Goal: Task Accomplishment & Management: Use online tool/utility

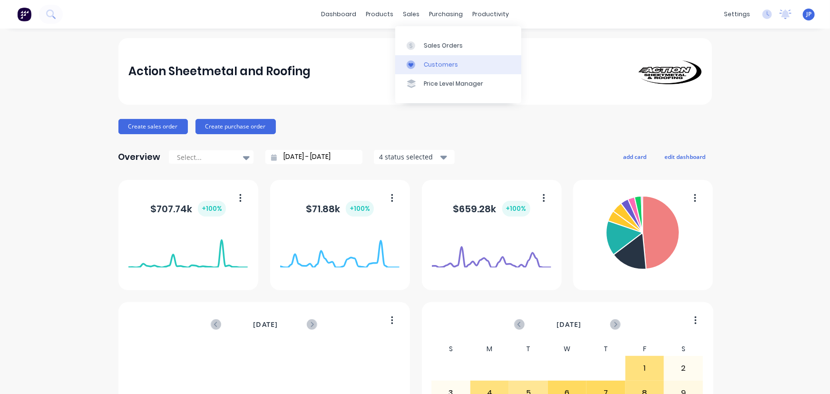
click at [426, 60] on div "Customers" at bounding box center [441, 64] width 34 height 9
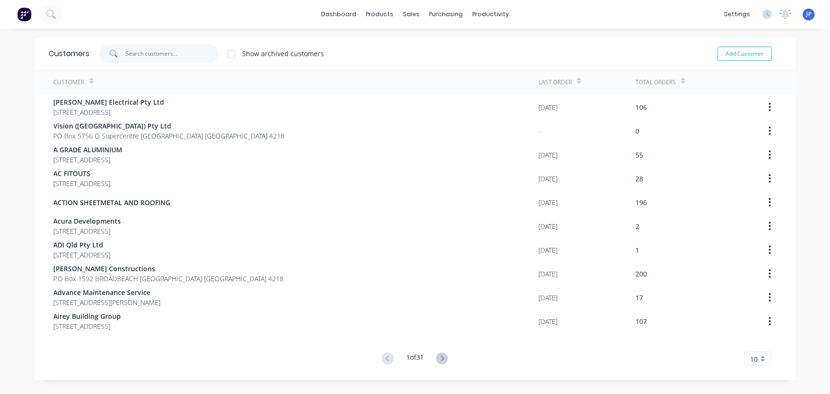
click at [138, 54] on input "text" at bounding box center [172, 53] width 93 height 19
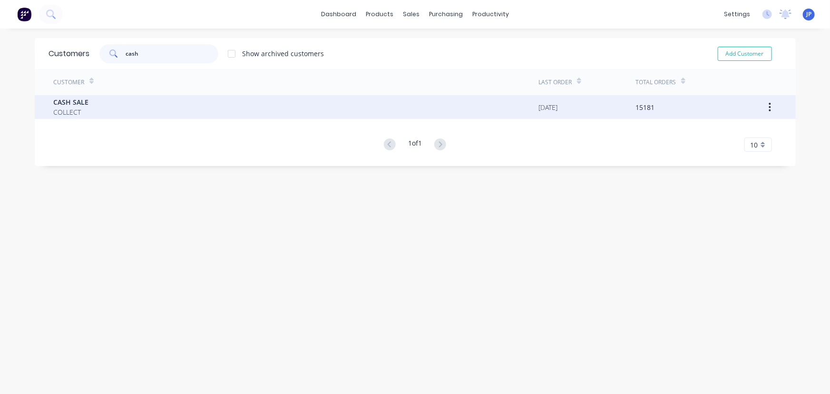
type input "cash"
click at [75, 103] on span "CASH SALE" at bounding box center [71, 102] width 35 height 10
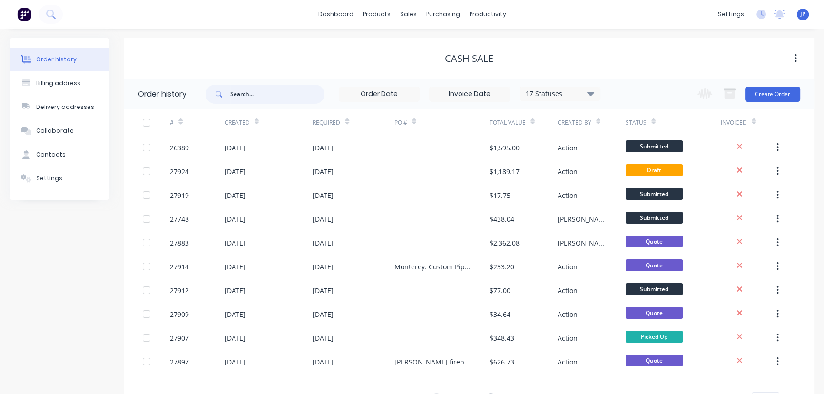
click at [263, 92] on input "text" at bounding box center [277, 94] width 94 height 19
type input "27907"
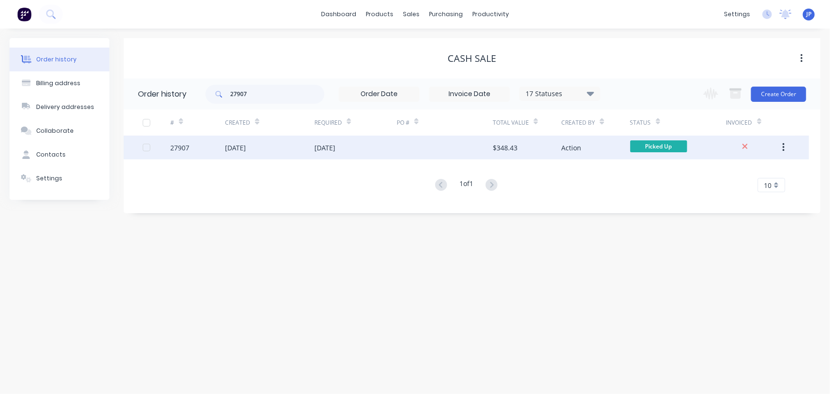
click at [246, 147] on div "[DATE]" at bounding box center [235, 148] width 21 height 10
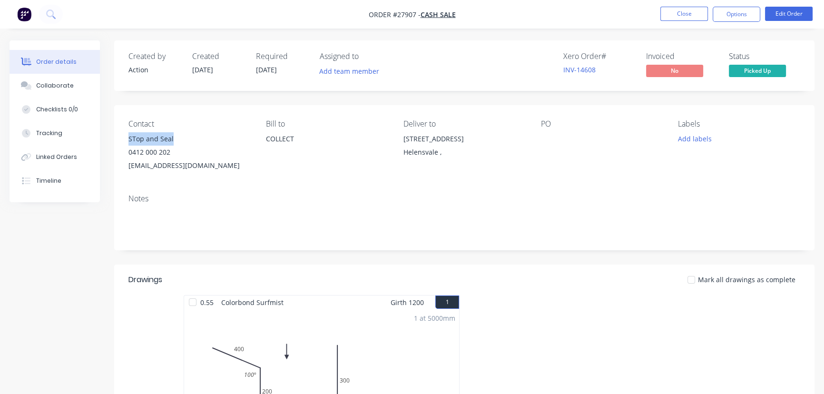
drag, startPoint x: 177, startPoint y: 137, endPoint x: 125, endPoint y: 142, distance: 52.0
click at [125, 142] on div "Contact STop and Seal [PHONE_NUMBER] [EMAIL_ADDRESS][DOMAIN_NAME] Bill to COLLE…" at bounding box center [464, 145] width 700 height 81
copy div "STop and Seal"
click at [732, 15] on button "Options" at bounding box center [737, 14] width 48 height 15
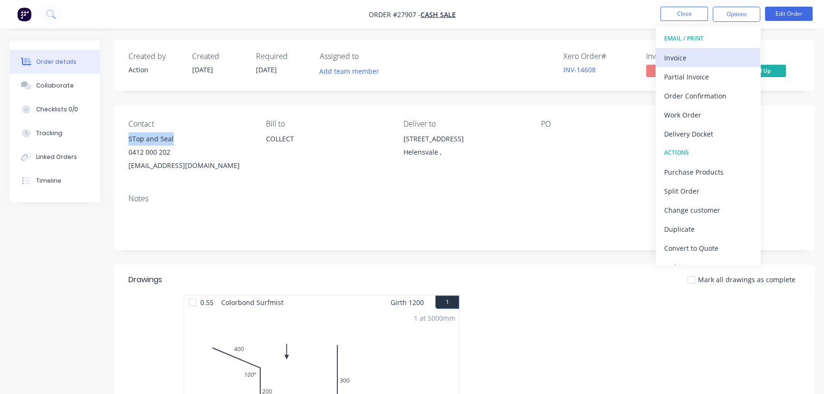
click at [678, 54] on div "Invoice" at bounding box center [708, 58] width 88 height 14
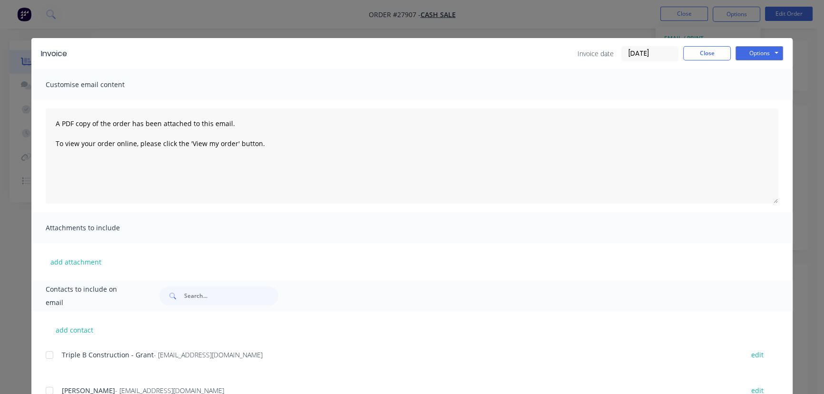
click at [665, 58] on input "[DATE]" at bounding box center [650, 54] width 56 height 14
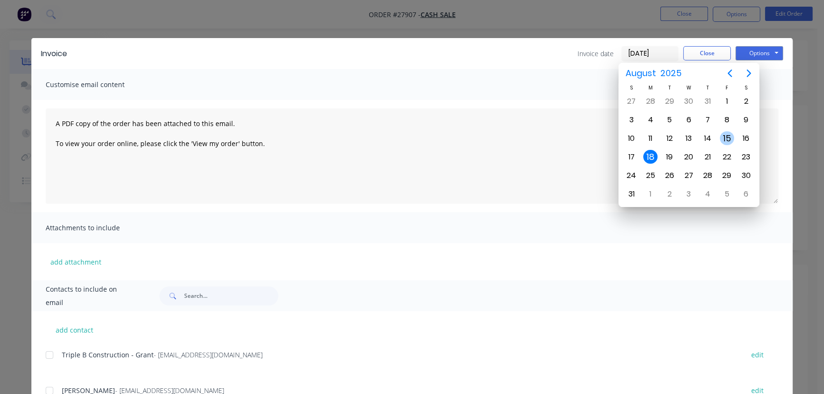
click at [729, 138] on div "15" at bounding box center [727, 138] width 14 height 14
type input "[DATE]"
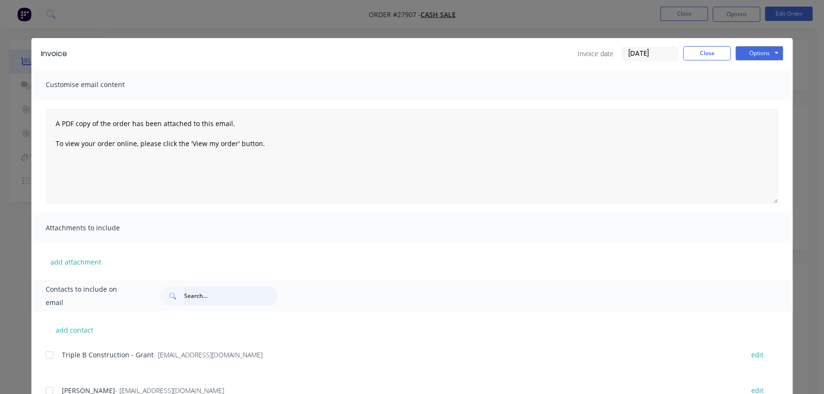
click at [189, 295] on input "text" at bounding box center [231, 295] width 94 height 19
paste input "STop and Seal"
type input "STop and Seal"
drag, startPoint x: 214, startPoint y: 355, endPoint x: 54, endPoint y: 361, distance: 160.0
click at [54, 361] on div "Stop and Seal - Craig - [EMAIL_ADDRESS][DOMAIN_NAME] edit" at bounding box center [419, 354] width 747 height 13
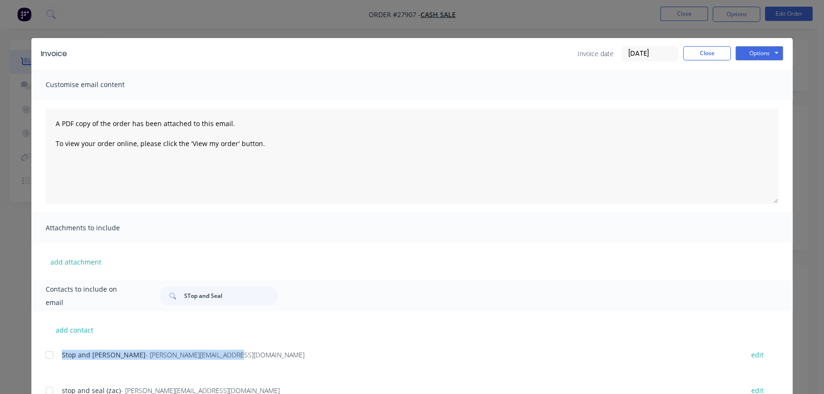
copy div "Stop and Seal - Craig - [EMAIL_ADDRESS][DOMAIN_NAME]"
click at [755, 54] on button "Options" at bounding box center [759, 53] width 48 height 14
click at [745, 86] on button "Print" at bounding box center [765, 86] width 61 height 16
click at [694, 52] on button "Close" at bounding box center [707, 53] width 48 height 14
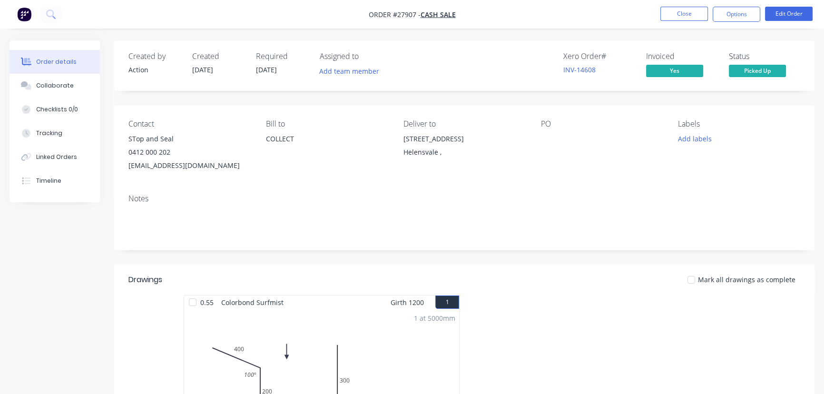
drag, startPoint x: 437, startPoint y: 152, endPoint x: 395, endPoint y: 152, distance: 42.3
click at [395, 152] on div "Contact STop and Seal [PHONE_NUMBER] [EMAIL_ADDRESS][DOMAIN_NAME] Bill to COLLE…" at bounding box center [464, 145] width 700 height 81
click at [415, 172] on div "Deliver to [STREET_ADDRESS] ," at bounding box center [464, 145] width 122 height 53
drag, startPoint x: 436, startPoint y: 154, endPoint x: 397, endPoint y: 140, distance: 41.7
click at [397, 140] on div "Contact STop and Seal [PHONE_NUMBER] [EMAIL_ADDRESS][DOMAIN_NAME] Bill to COLLE…" at bounding box center [464, 145] width 700 height 81
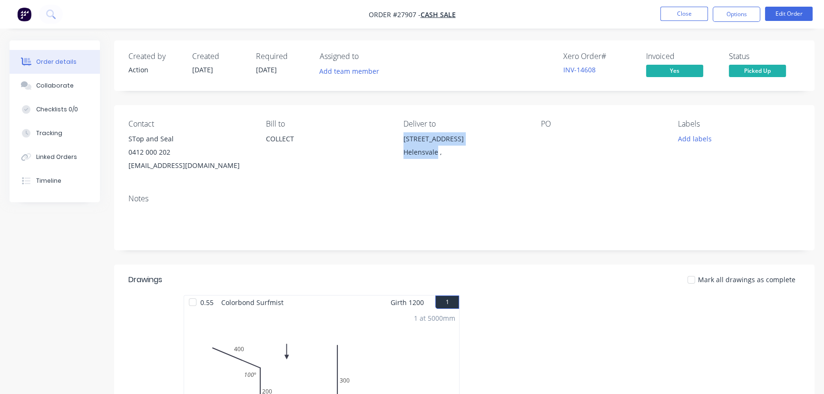
copy div "30 North Bank Court Helensvale"
click at [692, 14] on button "Close" at bounding box center [684, 14] width 48 height 14
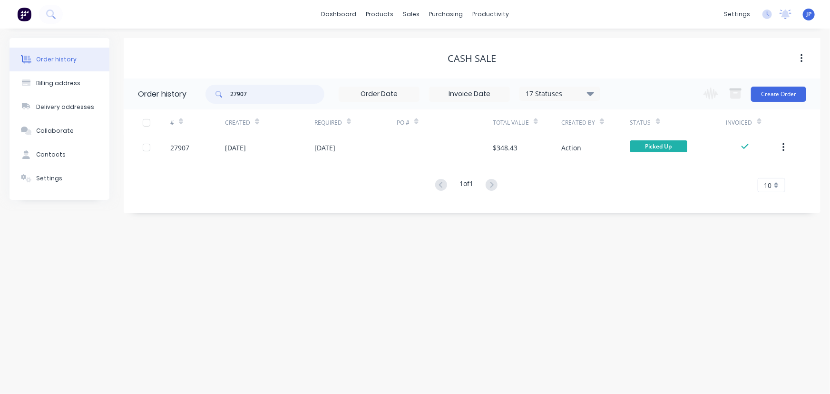
drag, startPoint x: 266, startPoint y: 92, endPoint x: 202, endPoint y: 99, distance: 64.6
click at [202, 99] on header "Order history 27907 17 Statuses Invoice Status Invoiced Not Invoiced Partial Or…" at bounding box center [472, 93] width 697 height 31
type input "16473"
drag, startPoint x: 266, startPoint y: 97, endPoint x: 225, endPoint y: 100, distance: 41.5
click at [226, 100] on div "16473" at bounding box center [265, 94] width 119 height 19
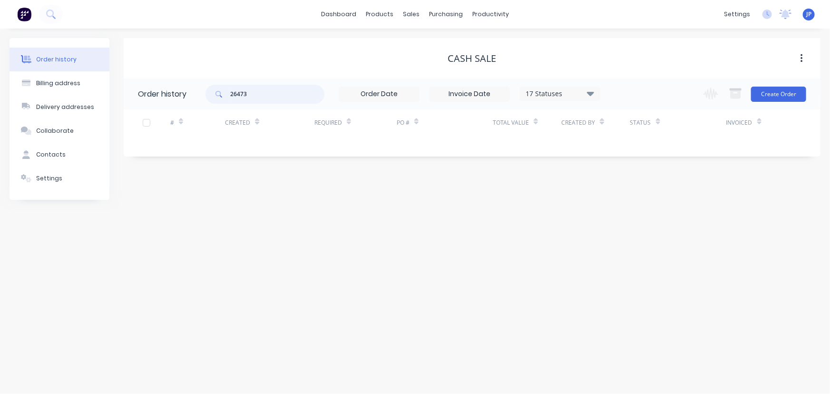
type input "26473"
click at [591, 95] on icon at bounding box center [590, 93] width 7 height 4
click at [638, 203] on label at bounding box center [638, 203] width 0 height 0
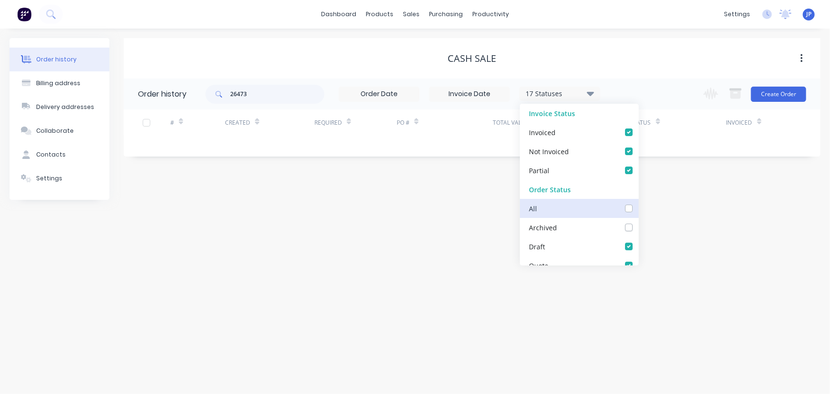
click at [638, 207] on input "checkbox" at bounding box center [642, 207] width 8 height 9
checkbox input "true"
click at [269, 94] on input "26473" at bounding box center [277, 94] width 94 height 19
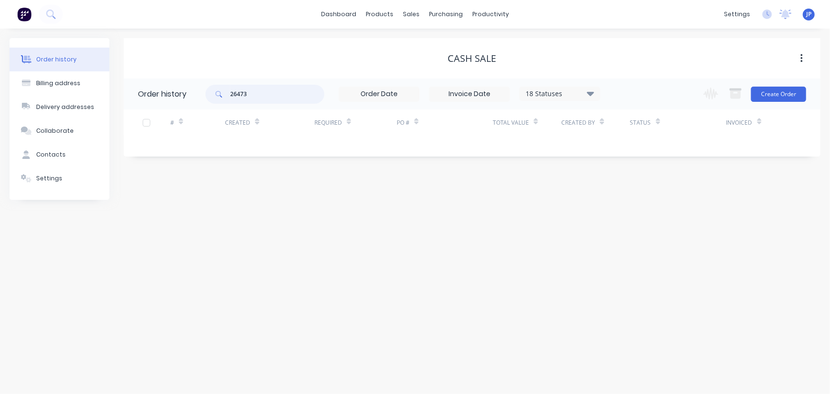
drag, startPoint x: 262, startPoint y: 92, endPoint x: 197, endPoint y: 98, distance: 64.9
click at [197, 98] on header "Order history 26473 18 Statuses Invoice Status Invoiced Not Invoiced Partial Or…" at bounding box center [472, 93] width 697 height 31
type input "cash"
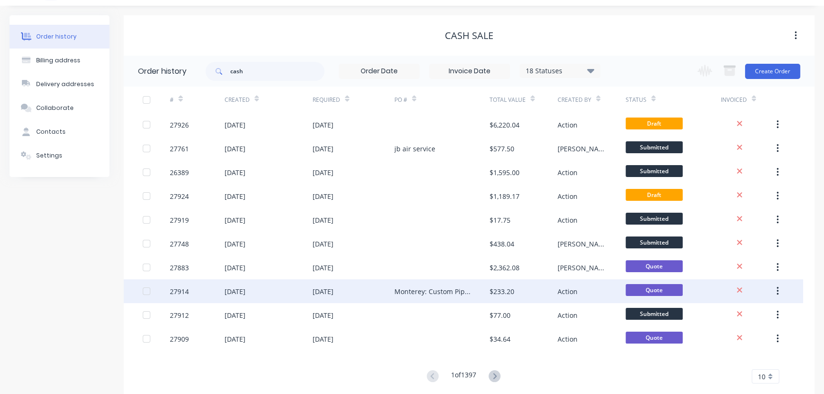
scroll to position [43, 0]
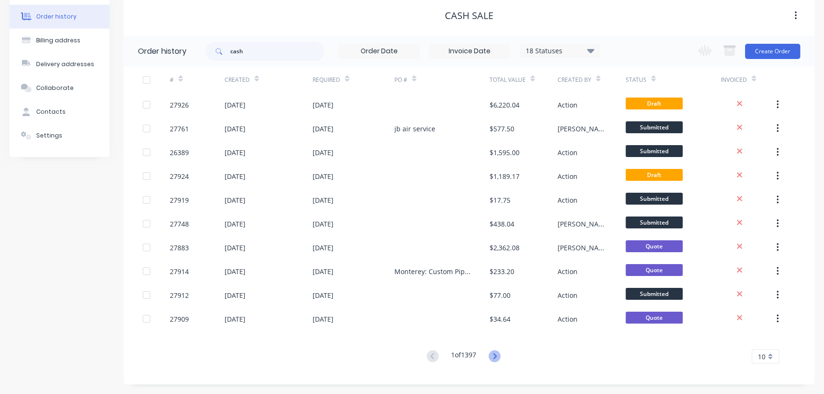
click at [493, 355] on icon at bounding box center [495, 356] width 12 height 12
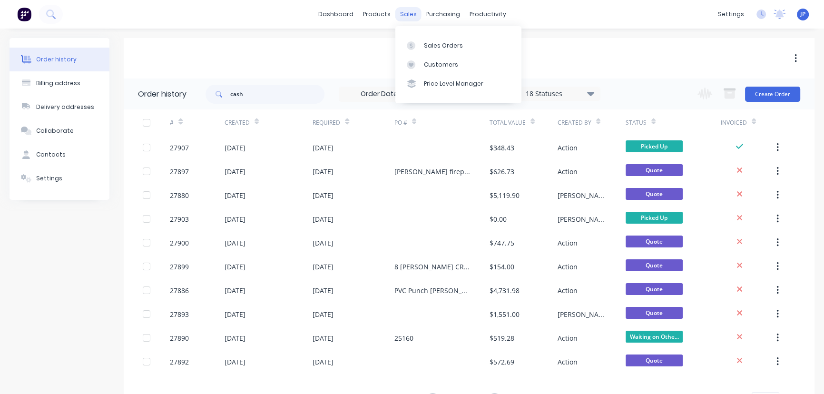
click at [411, 13] on div "sales" at bounding box center [408, 14] width 26 height 14
drag, startPoint x: 427, startPoint y: 48, endPoint x: 413, endPoint y: 46, distance: 14.4
click at [427, 48] on div "Sales Orders" at bounding box center [443, 45] width 39 height 9
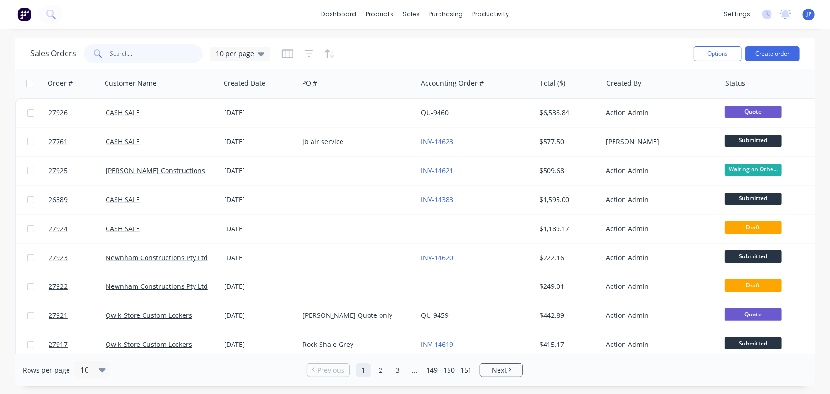
click at [167, 51] on input "text" at bounding box center [156, 53] width 93 height 19
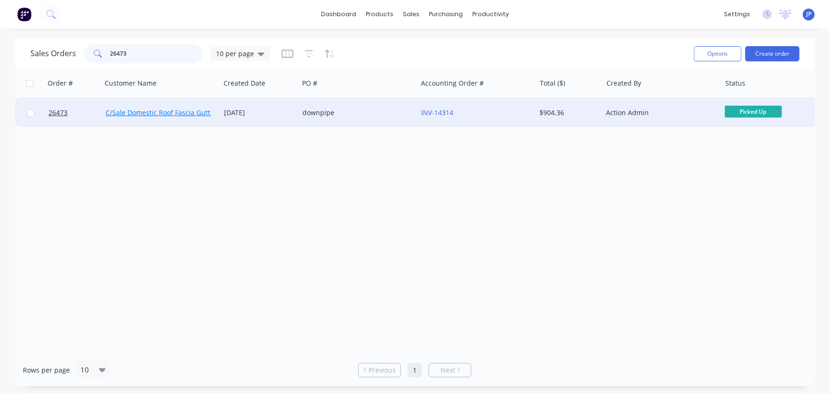
type input "26473"
click at [171, 115] on link "C/Sale Domestic Roof Fascia Gutter Repairs" at bounding box center [174, 112] width 137 height 9
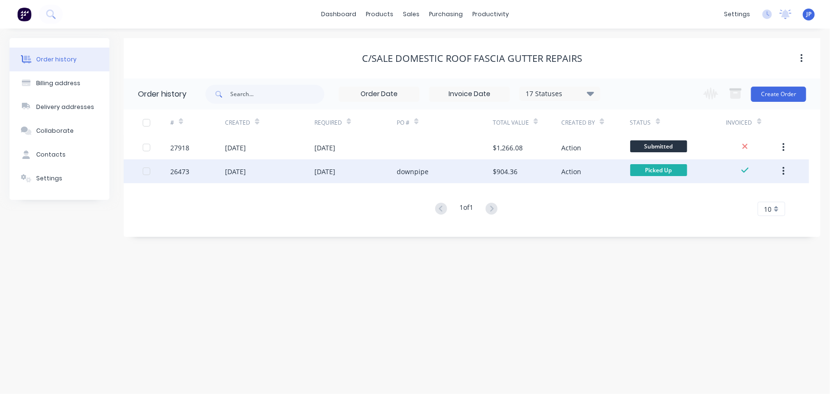
click at [241, 167] on div "[DATE]" at bounding box center [235, 172] width 21 height 10
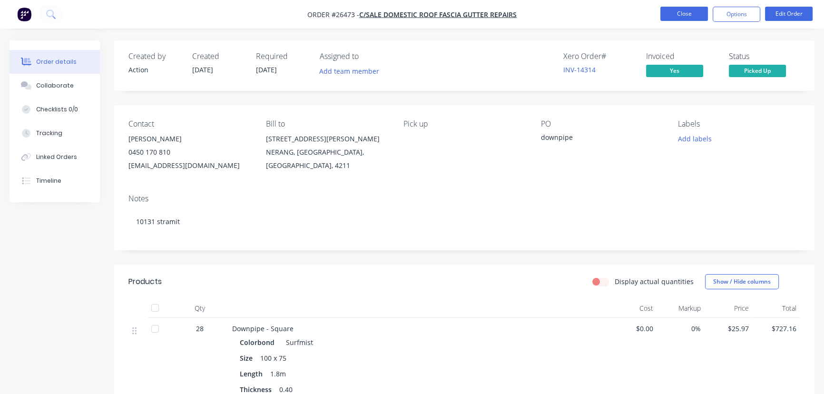
click at [673, 10] on button "Close" at bounding box center [684, 14] width 48 height 14
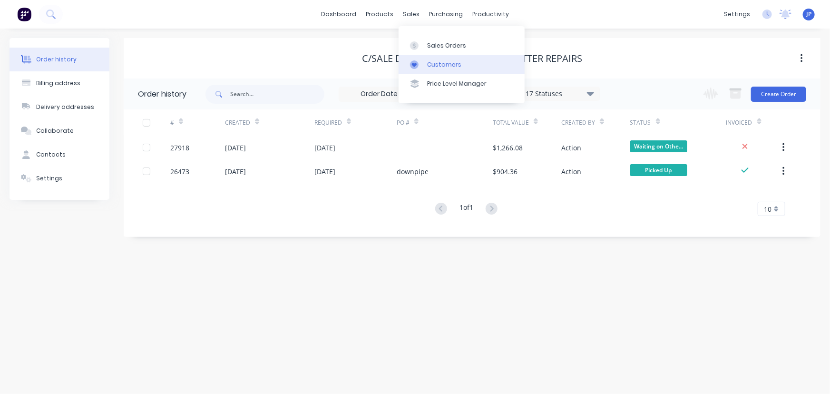
click at [427, 62] on div "Customers" at bounding box center [444, 64] width 34 height 9
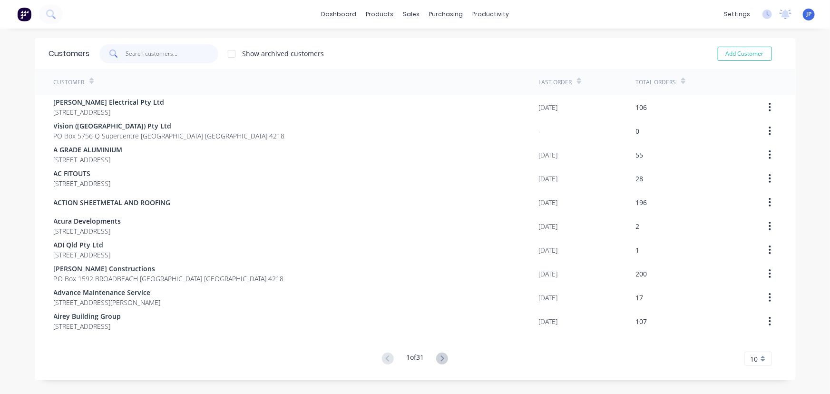
click at [148, 52] on input "text" at bounding box center [172, 53] width 93 height 19
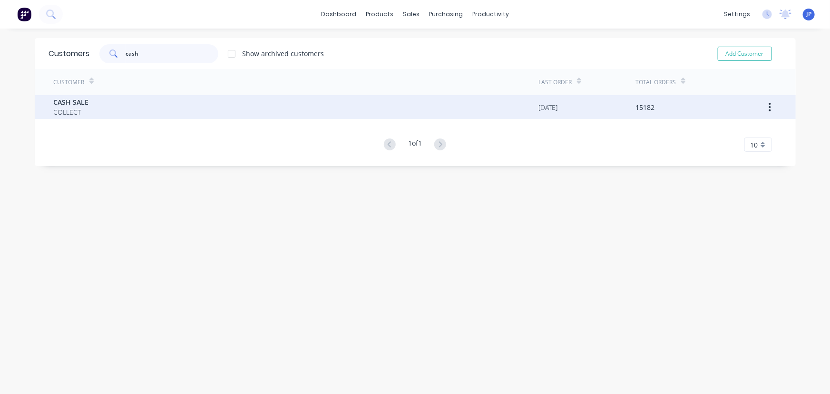
type input "cash"
click at [85, 106] on span "CASH SALE" at bounding box center [71, 102] width 35 height 10
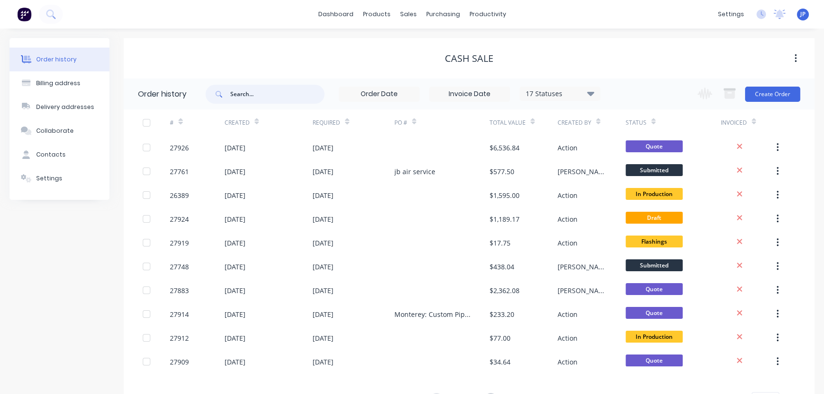
click at [259, 87] on input "text" at bounding box center [277, 94] width 94 height 19
type input "27919"
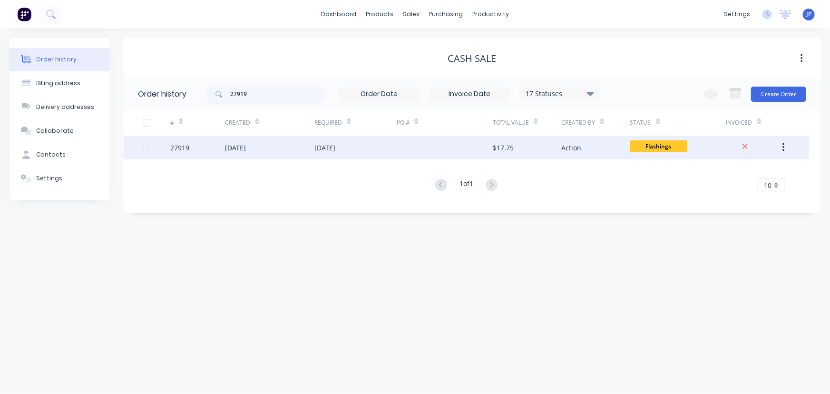
click at [246, 143] on div "[DATE]" at bounding box center [235, 148] width 21 height 10
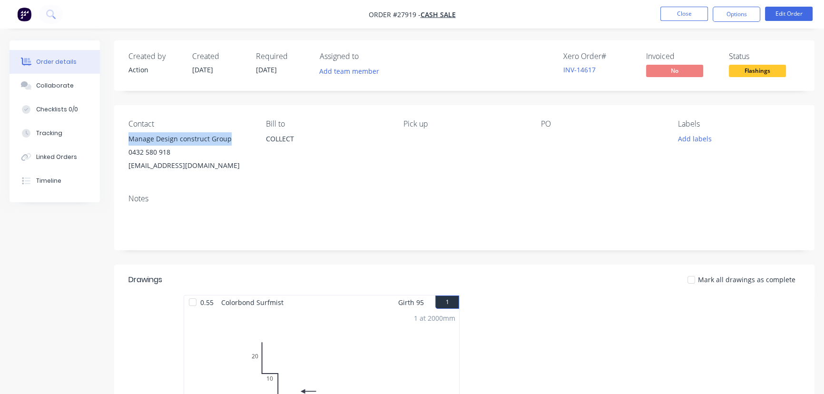
drag, startPoint x: 237, startPoint y: 140, endPoint x: 124, endPoint y: 140, distance: 113.2
click at [124, 140] on div "Contact Manage Design construct Group 0432 580 918 [EMAIL_ADDRESS][DOMAIN_NAME]…" at bounding box center [464, 145] width 700 height 81
copy div "Manage Design construct Group"
click at [721, 14] on button "Options" at bounding box center [737, 14] width 48 height 15
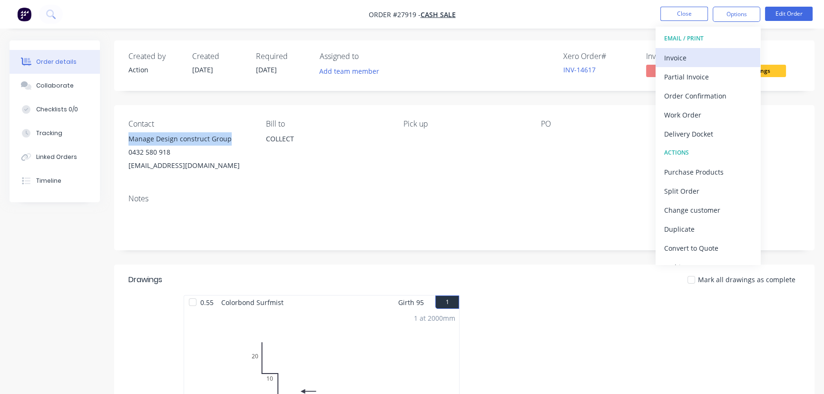
click at [683, 55] on div "Invoice" at bounding box center [708, 58] width 88 height 14
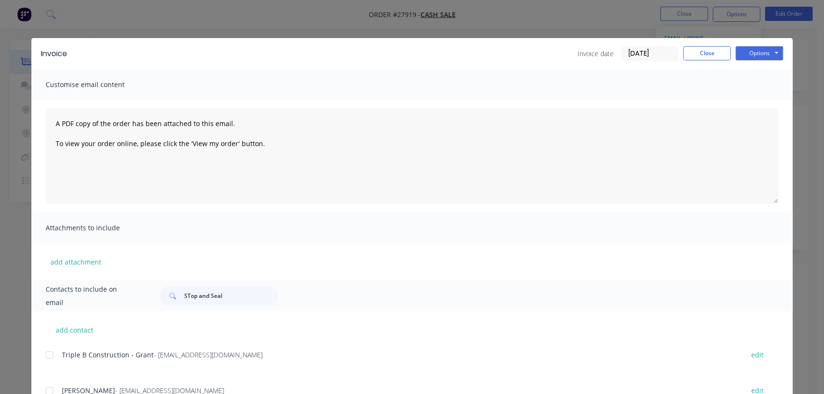
click at [666, 58] on input "[DATE]" at bounding box center [650, 54] width 56 height 14
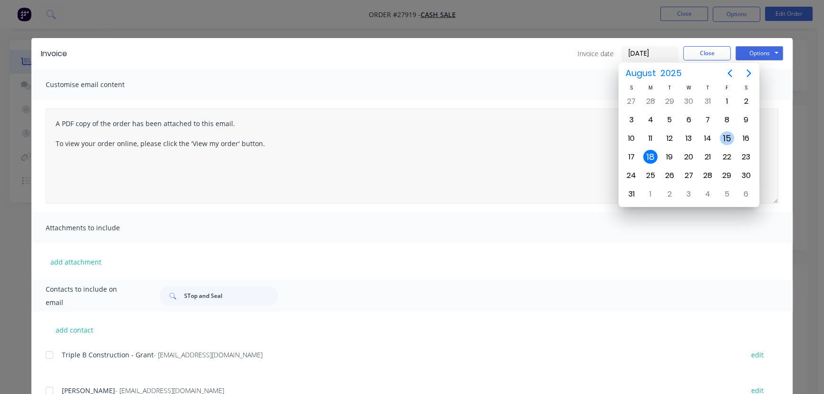
drag, startPoint x: 730, startPoint y: 137, endPoint x: 648, endPoint y: 138, distance: 81.8
click at [730, 137] on div "15" at bounding box center [727, 138] width 14 height 14
type input "[DATE]"
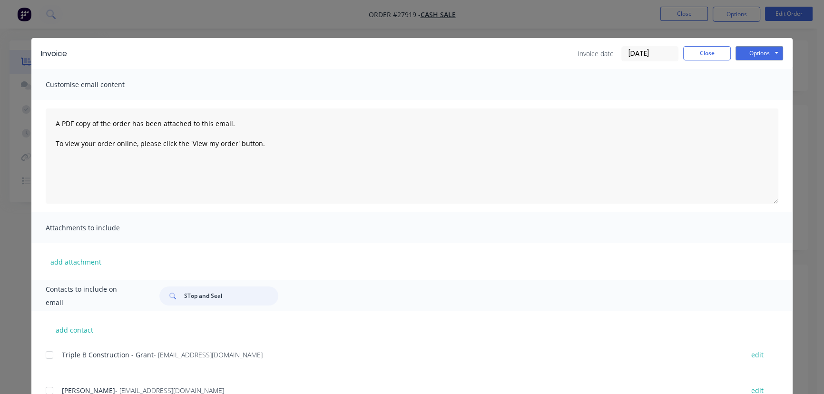
drag, startPoint x: 228, startPoint y: 298, endPoint x: 161, endPoint y: 295, distance: 66.6
click at [161, 295] on div "STop and Seal" at bounding box center [218, 295] width 119 height 19
paste input "Manage Design construct Group"
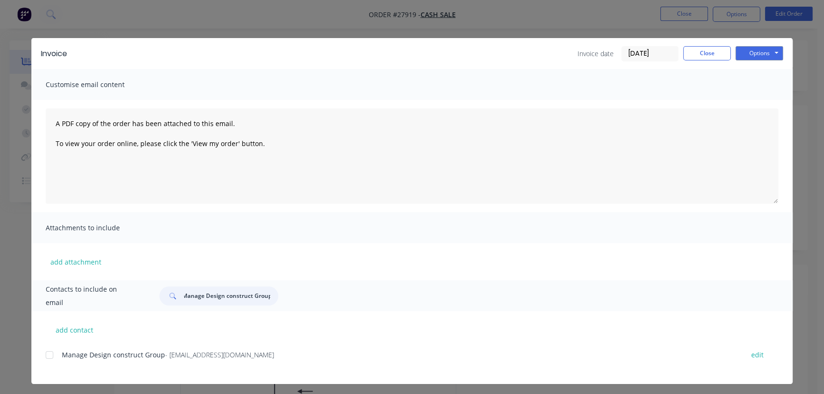
type input "Manage Design construct Group"
drag, startPoint x: 247, startPoint y: 358, endPoint x: 52, endPoint y: 362, distance: 195.6
click at [52, 361] on div "Manage Design construct Group - [EMAIL_ADDRESS][DOMAIN_NAME] edit" at bounding box center [419, 354] width 747 height 13
copy div "Manage Design construct Group - [EMAIL_ADDRESS][DOMAIN_NAME]"
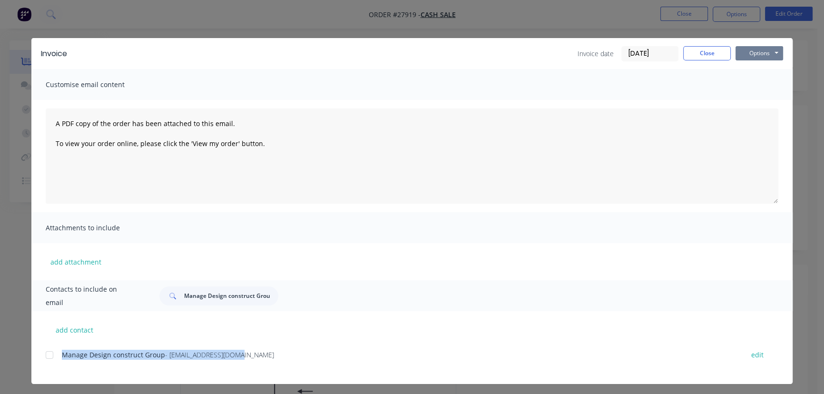
click at [755, 52] on button "Options" at bounding box center [759, 53] width 48 height 14
click at [749, 85] on button "Print" at bounding box center [765, 86] width 61 height 16
click at [694, 51] on button "Close" at bounding box center [707, 53] width 48 height 14
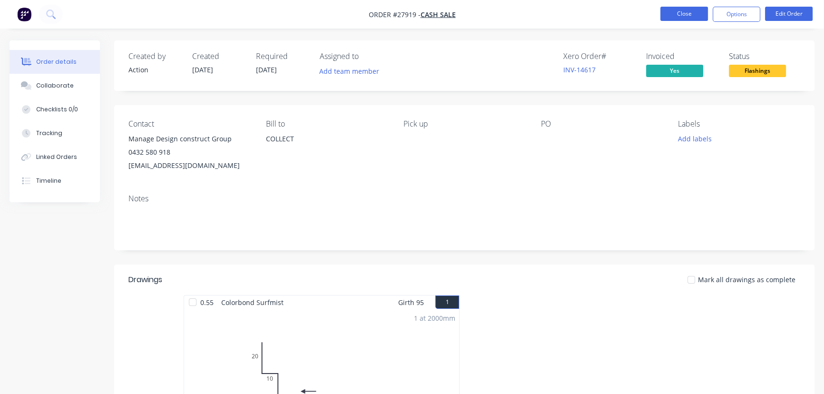
click at [680, 11] on button "Close" at bounding box center [684, 14] width 48 height 14
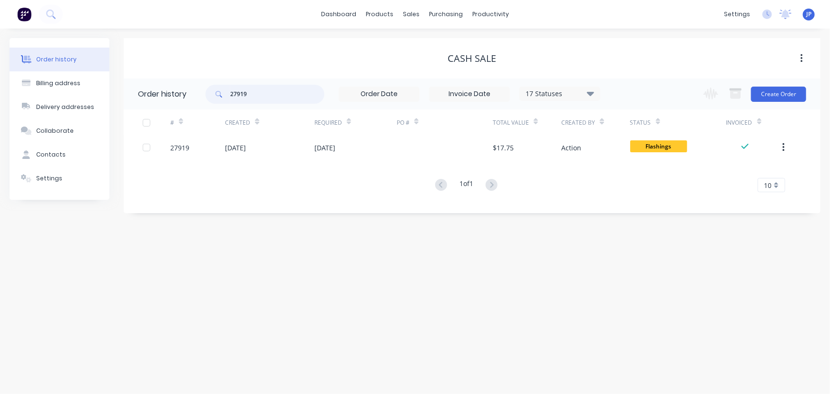
drag, startPoint x: 254, startPoint y: 92, endPoint x: 211, endPoint y: 92, distance: 42.8
click at [211, 92] on div "27919" at bounding box center [265, 94] width 119 height 19
type input "27852"
click at [591, 94] on icon at bounding box center [590, 93] width 7 height 4
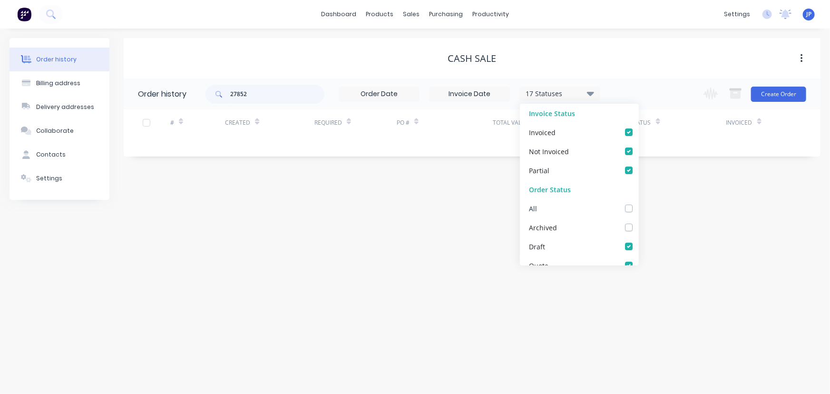
click at [638, 203] on label at bounding box center [638, 203] width 0 height 0
click at [638, 206] on input "checkbox" at bounding box center [642, 207] width 8 height 9
checkbox input "true"
click at [293, 101] on input "27852" at bounding box center [277, 94] width 94 height 19
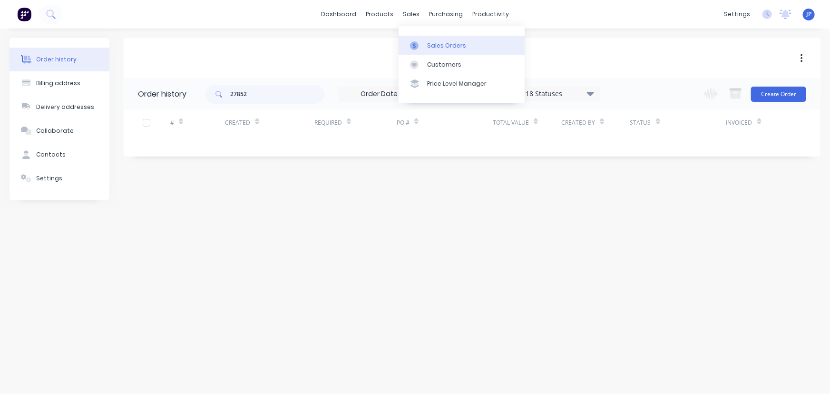
click at [436, 47] on div "Sales Orders" at bounding box center [446, 45] width 39 height 9
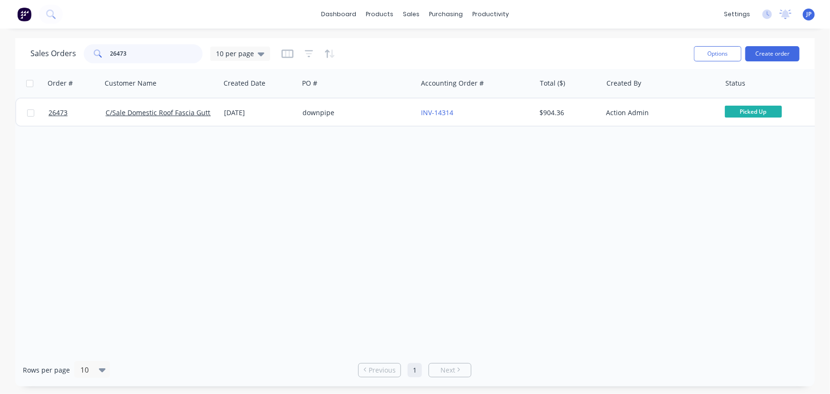
drag, startPoint x: 144, startPoint y: 59, endPoint x: 99, endPoint y: 57, distance: 44.8
click at [99, 57] on div "26473" at bounding box center [143, 53] width 119 height 19
type input "27852"
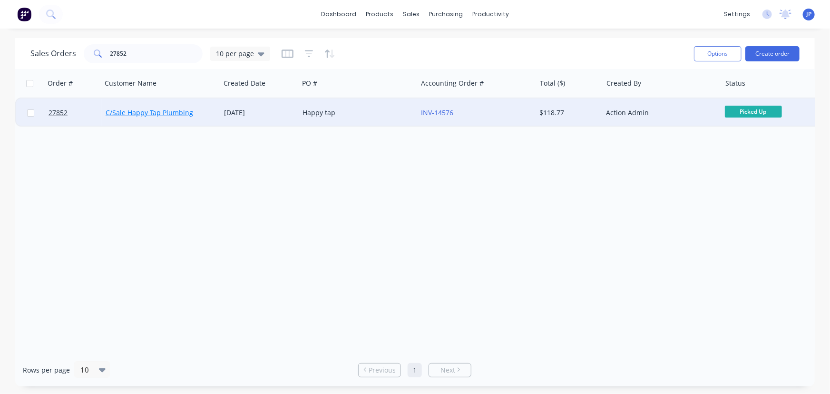
click at [139, 110] on link "C/Sale Happy Tap Plumbing" at bounding box center [150, 112] width 88 height 9
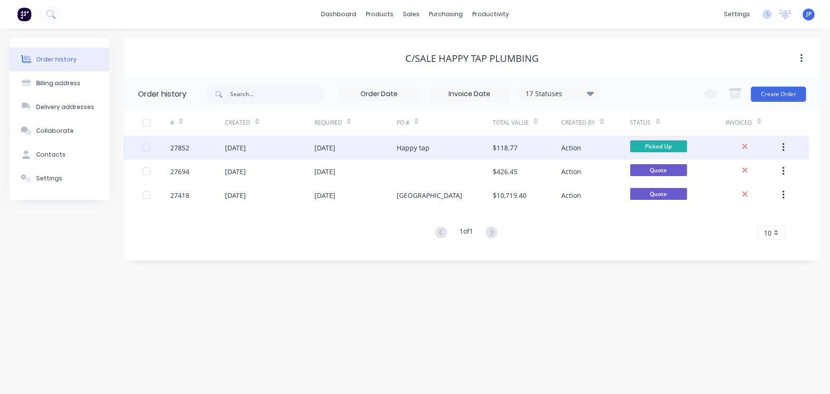
click at [235, 147] on div "[DATE]" at bounding box center [235, 148] width 21 height 10
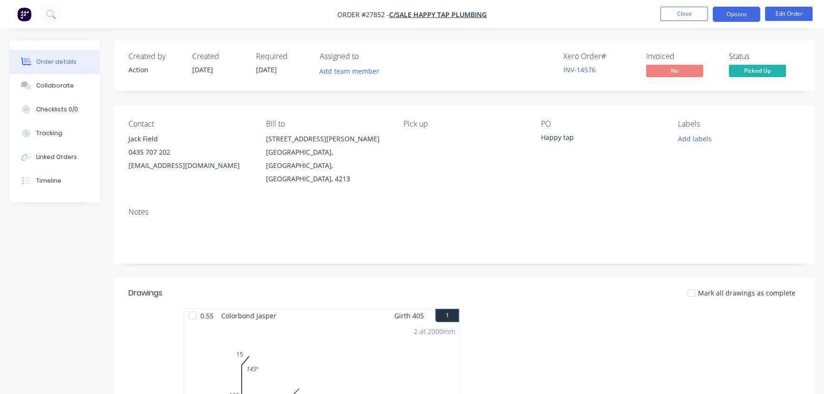
click at [736, 12] on button "Options" at bounding box center [737, 14] width 48 height 15
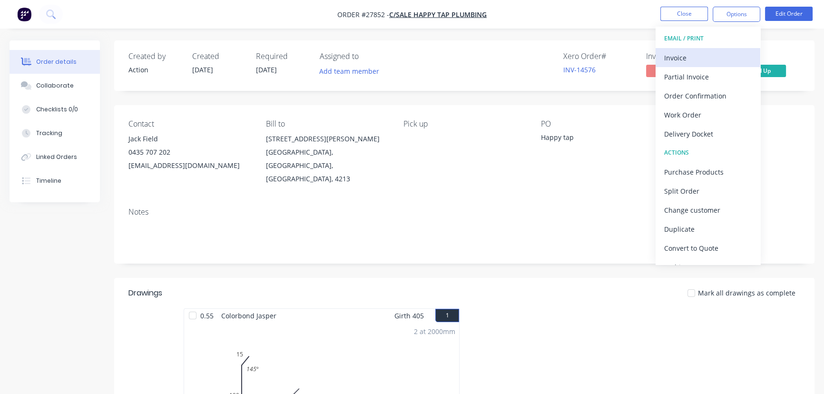
click at [701, 53] on div "Invoice" at bounding box center [708, 58] width 88 height 14
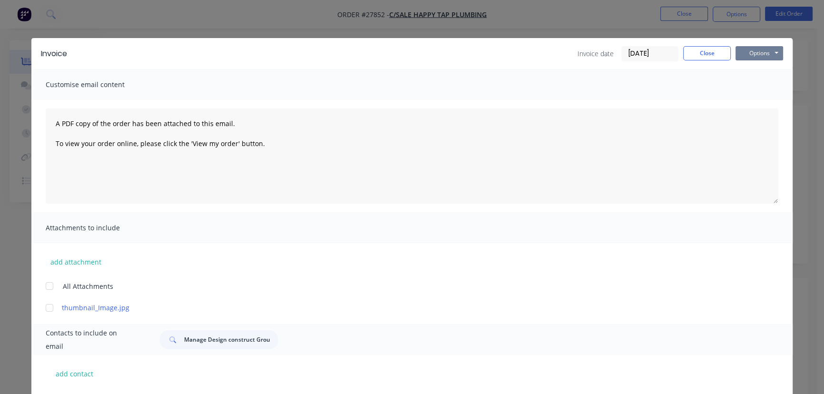
click at [745, 54] on button "Options" at bounding box center [759, 53] width 48 height 14
click at [747, 83] on button "Print" at bounding box center [765, 86] width 61 height 16
click at [699, 54] on button "Close" at bounding box center [707, 53] width 48 height 14
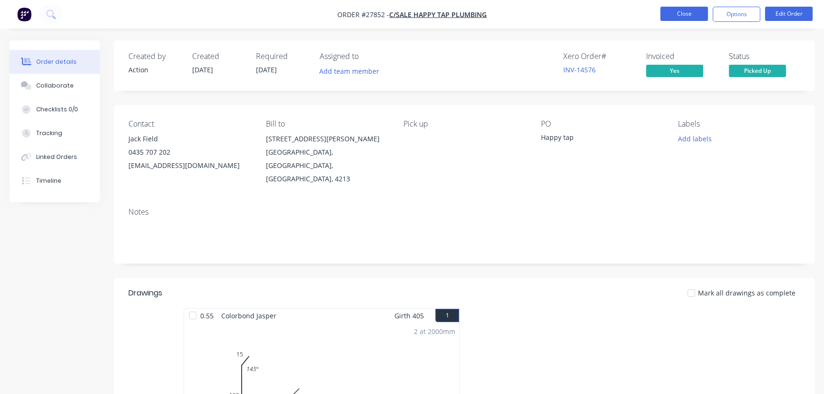
click at [674, 14] on button "Close" at bounding box center [684, 14] width 48 height 14
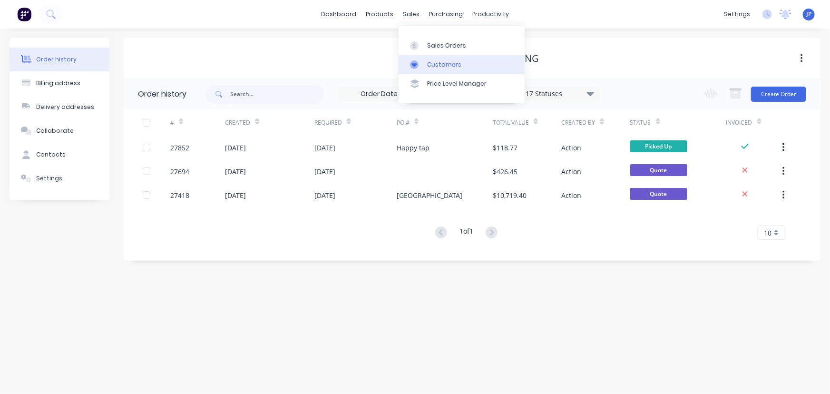
click at [434, 60] on div "Customers" at bounding box center [444, 64] width 34 height 9
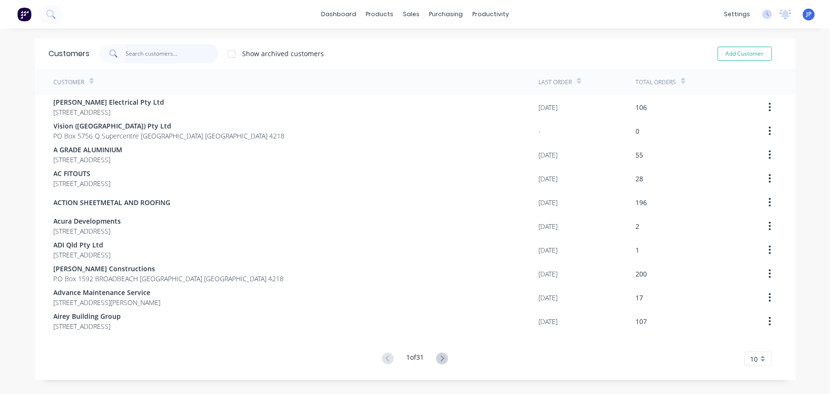
click at [130, 52] on input "text" at bounding box center [172, 53] width 93 height 19
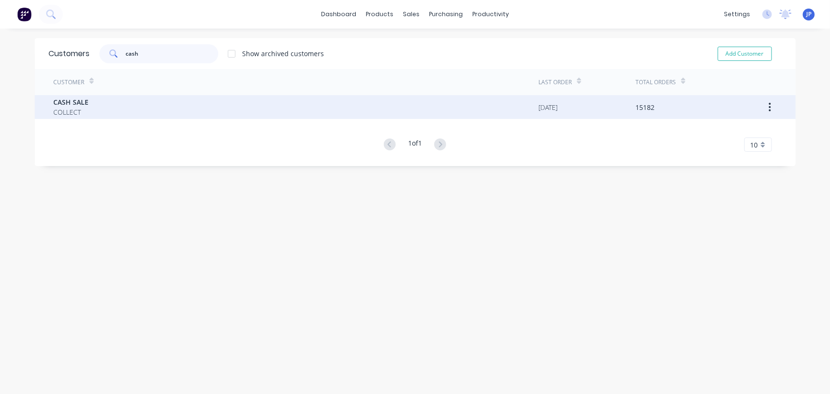
type input "cash"
click at [83, 101] on span "CASH SALE" at bounding box center [71, 102] width 35 height 10
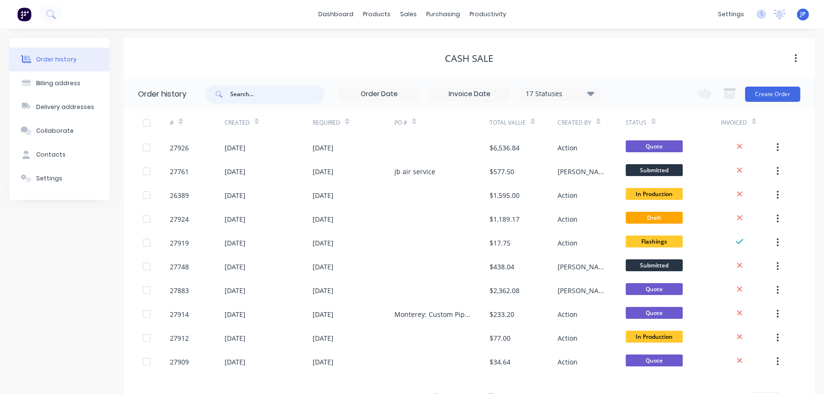
click at [248, 94] on input "text" at bounding box center [277, 94] width 94 height 19
type input "27748"
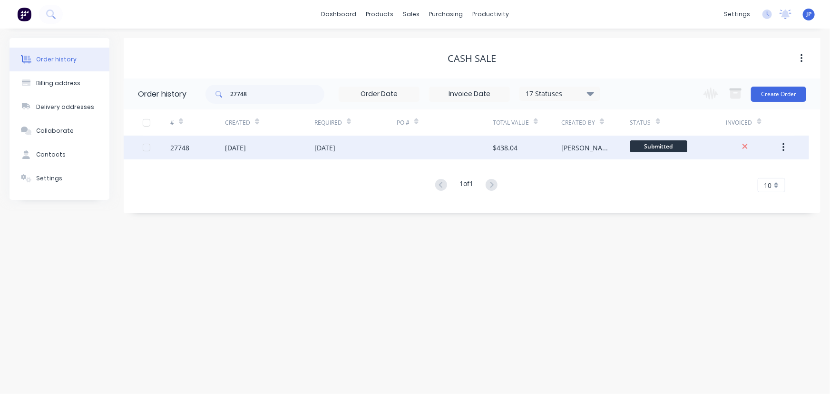
click at [272, 143] on div "[DATE]" at bounding box center [269, 148] width 89 height 24
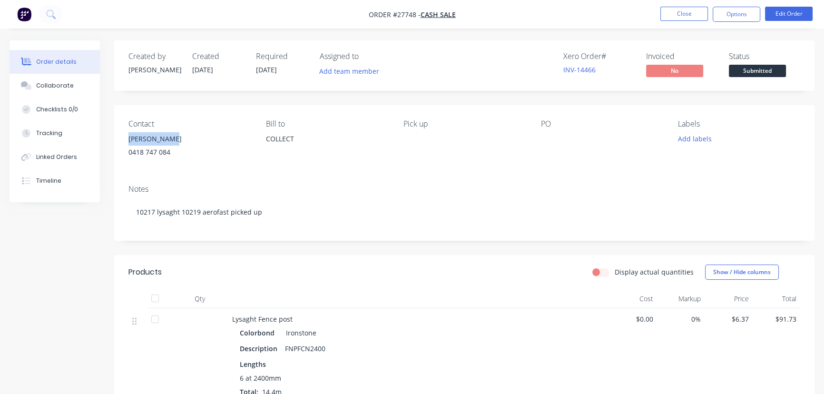
drag, startPoint x: 174, startPoint y: 134, endPoint x: 127, endPoint y: 138, distance: 47.3
click at [127, 138] on div "Contact [PERSON_NAME] [PHONE_NUMBER] Bill to COLLECT Pick up PO Labels Add labe…" at bounding box center [464, 141] width 700 height 72
copy div "[PERSON_NAME]"
click at [738, 14] on button "Options" at bounding box center [737, 14] width 48 height 15
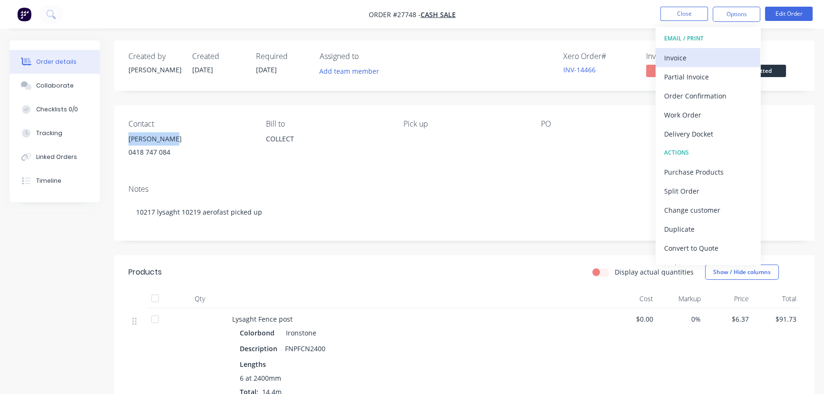
click at [685, 54] on div "Invoice" at bounding box center [708, 58] width 88 height 14
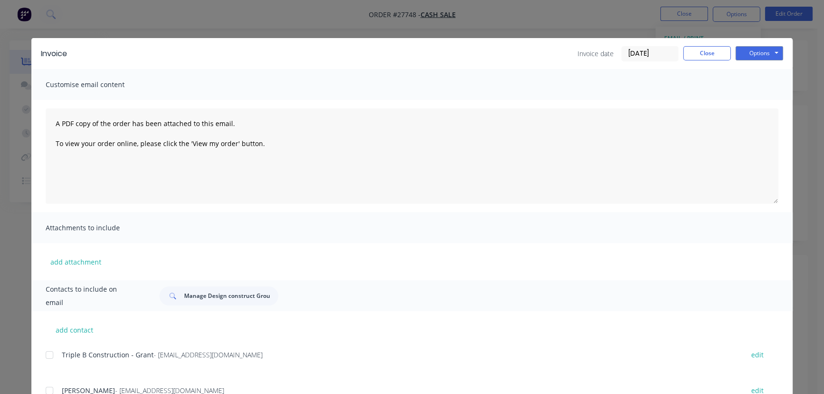
click at [661, 55] on input "[DATE]" at bounding box center [650, 54] width 56 height 14
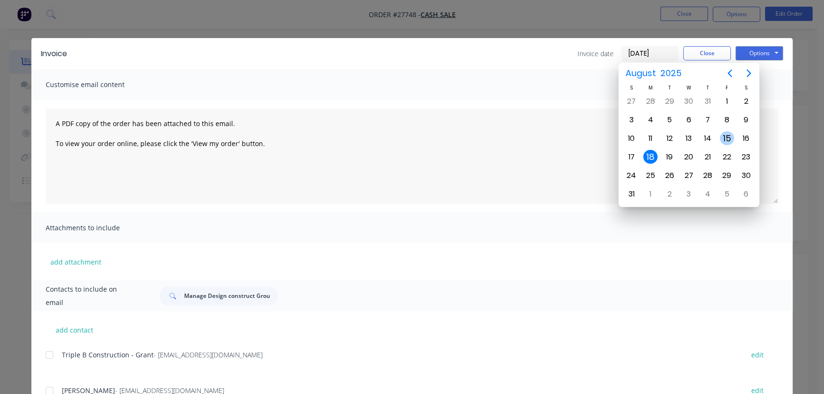
click at [726, 136] on div "15" at bounding box center [727, 138] width 14 height 14
type input "[DATE]"
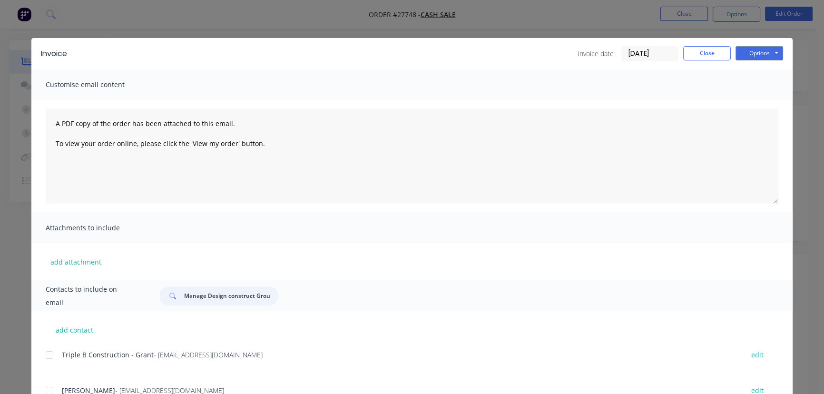
drag, startPoint x: 269, startPoint y: 296, endPoint x: 176, endPoint y: 296, distance: 93.2
click at [176, 296] on div "Manage Design construct Group" at bounding box center [218, 295] width 119 height 19
paste input "[PERSON_NAME]"
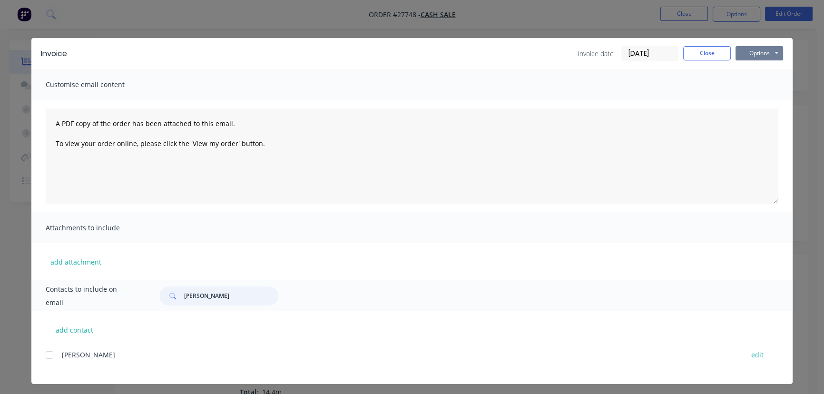
type input "[PERSON_NAME]"
click at [746, 56] on button "Options" at bounding box center [759, 53] width 48 height 14
click at [745, 87] on button "Print" at bounding box center [765, 86] width 61 height 16
click at [692, 52] on button "Close" at bounding box center [707, 53] width 48 height 14
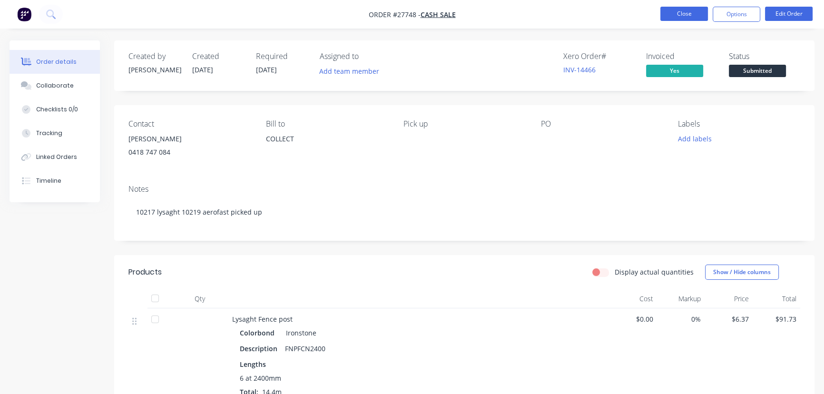
click at [687, 12] on button "Close" at bounding box center [684, 14] width 48 height 14
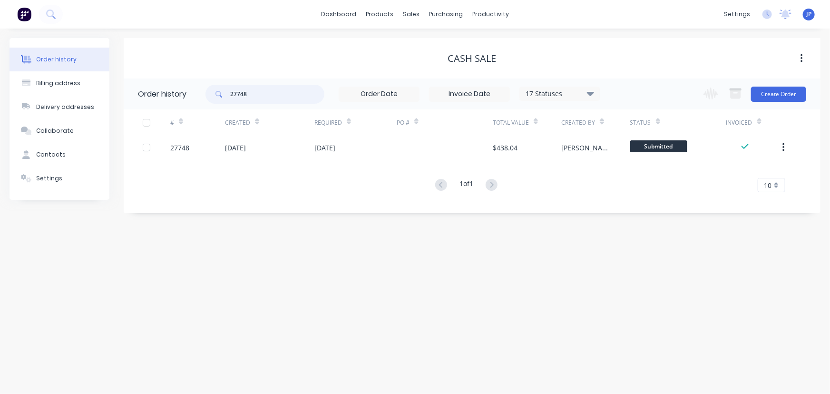
drag, startPoint x: 243, startPoint y: 90, endPoint x: 191, endPoint y: 90, distance: 51.9
click at [191, 90] on header "Order history 27748 17 Statuses Invoice Status Invoiced Not Invoiced Partial Or…" at bounding box center [472, 93] width 697 height 31
type input "27885"
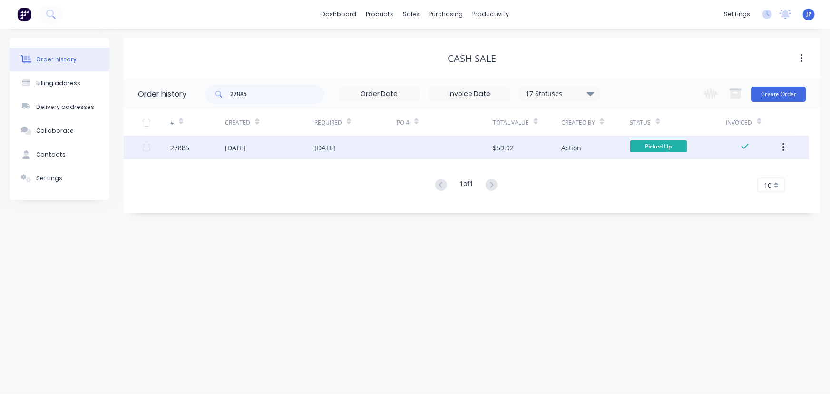
click at [245, 147] on div "[DATE]" at bounding box center [235, 148] width 21 height 10
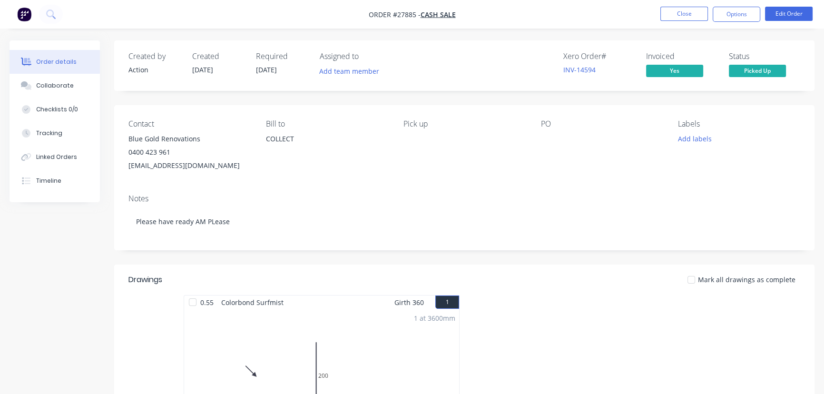
drag, startPoint x: 240, startPoint y: 167, endPoint x: 121, endPoint y: 140, distance: 121.9
click at [121, 140] on div "Contact Blue Gold Renovations 0400 423 961 [EMAIL_ADDRESS][DOMAIN_NAME] [PERSON…" at bounding box center [464, 145] width 700 height 81
copy div "Blue Gold Renovations 0400 423 961 [EMAIL_ADDRESS][DOMAIN_NAME]"
click at [57, 86] on div "Collaborate" at bounding box center [55, 85] width 38 height 9
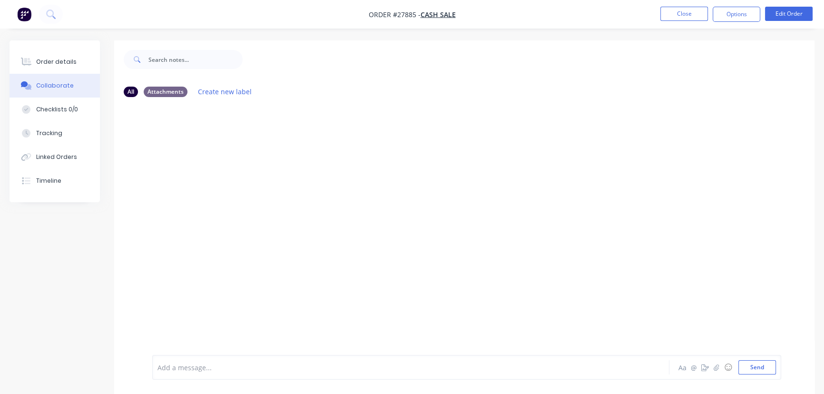
click at [180, 375] on div "Add a message... Aa @ ☺ Send" at bounding box center [466, 367] width 629 height 25
click at [178, 360] on div "Add a message..." at bounding box center [389, 367] width 464 height 14
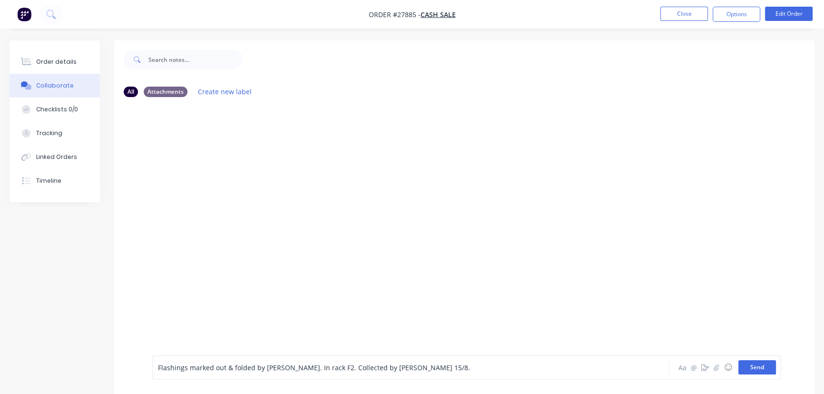
click at [754, 366] on button "Send" at bounding box center [757, 367] width 38 height 14
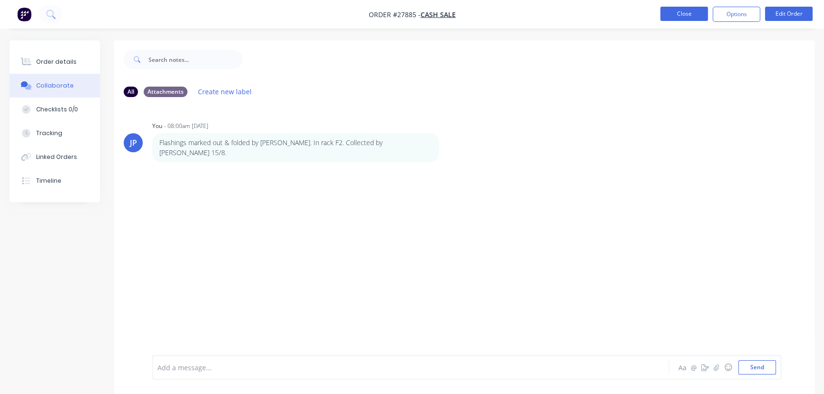
click at [689, 13] on button "Close" at bounding box center [684, 14] width 48 height 14
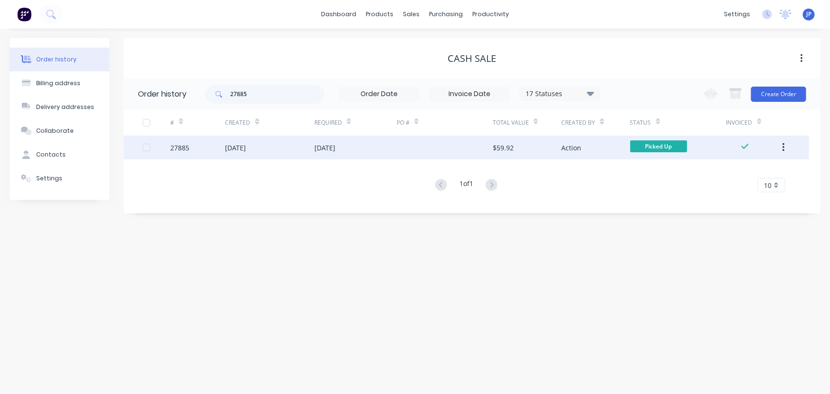
drag, startPoint x: 785, startPoint y: 142, endPoint x: 782, endPoint y: 148, distance: 7.0
click at [784, 143] on icon "button" at bounding box center [784, 147] width 2 height 10
click at [760, 166] on div "Archive" at bounding box center [749, 173] width 73 height 14
